Goal: Task Accomplishment & Management: Complete application form

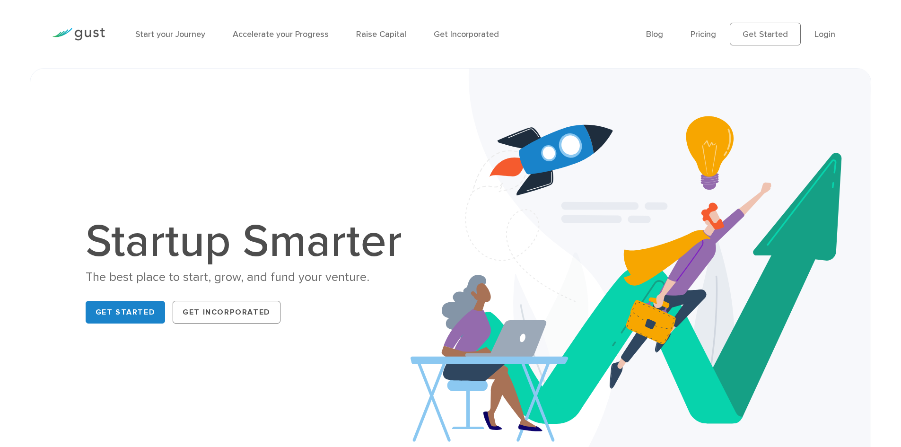
click at [825, 28] on li "Login" at bounding box center [825, 34] width 21 height 13
click at [825, 34] on link "Login" at bounding box center [825, 34] width 21 height 10
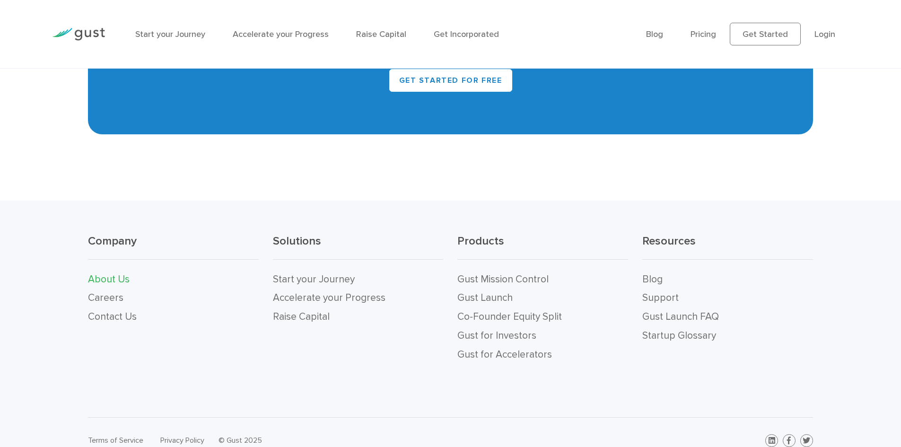
scroll to position [1041, 0]
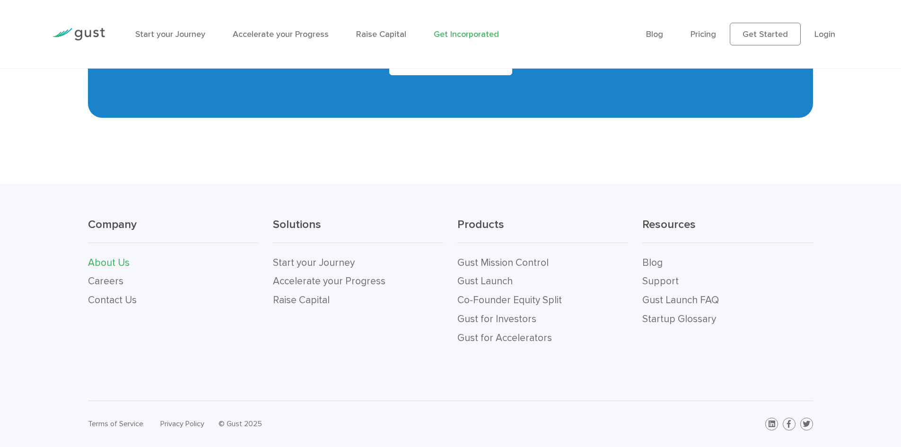
click at [465, 34] on link "Get Incorporated" at bounding box center [466, 34] width 65 height 10
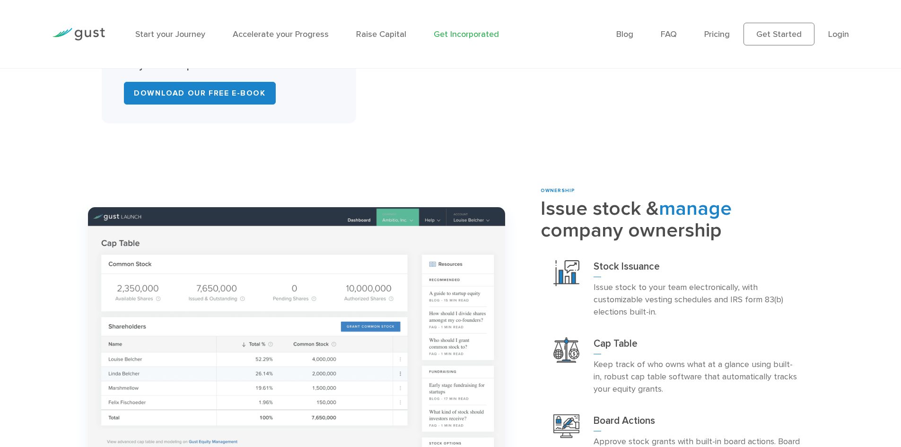
scroll to position [710, 0]
